Goal: Information Seeking & Learning: Learn about a topic

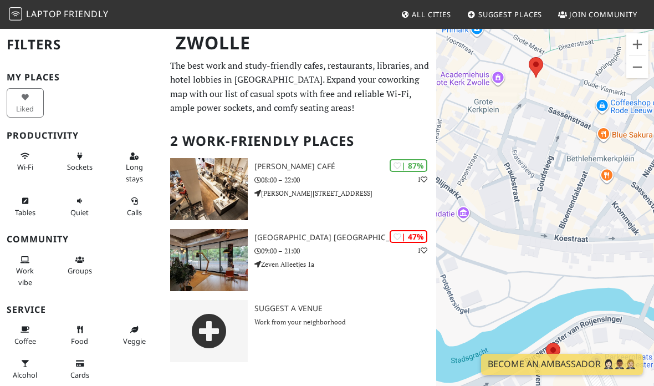
click at [318, 158] on div "| 87% 1 Douwe Egberts Café 08:00 – 22:00 Grote Markt 4" at bounding box center [345, 189] width 182 height 62
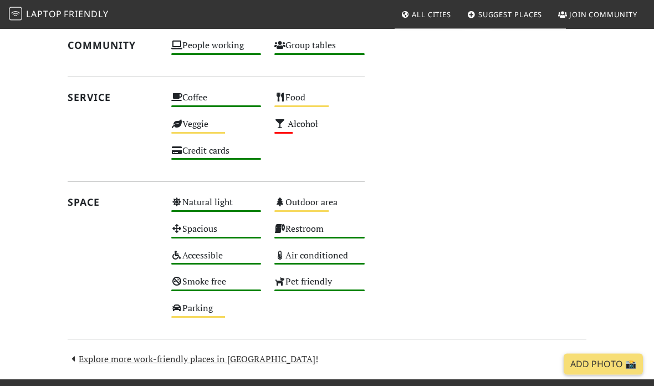
scroll to position [524, 0]
click at [315, 277] on div "Pet friendly High" at bounding box center [320, 286] width 104 height 27
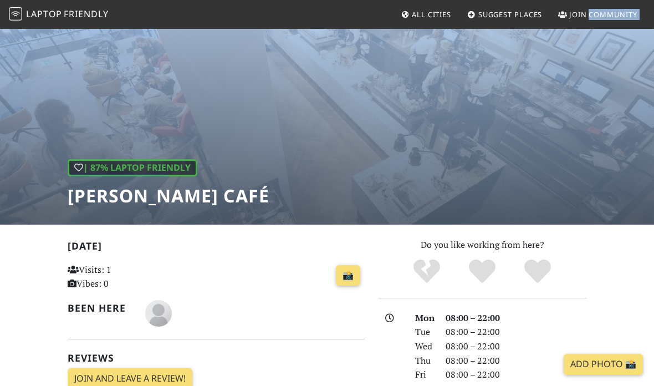
scroll to position [0, 0]
